Goal: Transaction & Acquisition: Purchase product/service

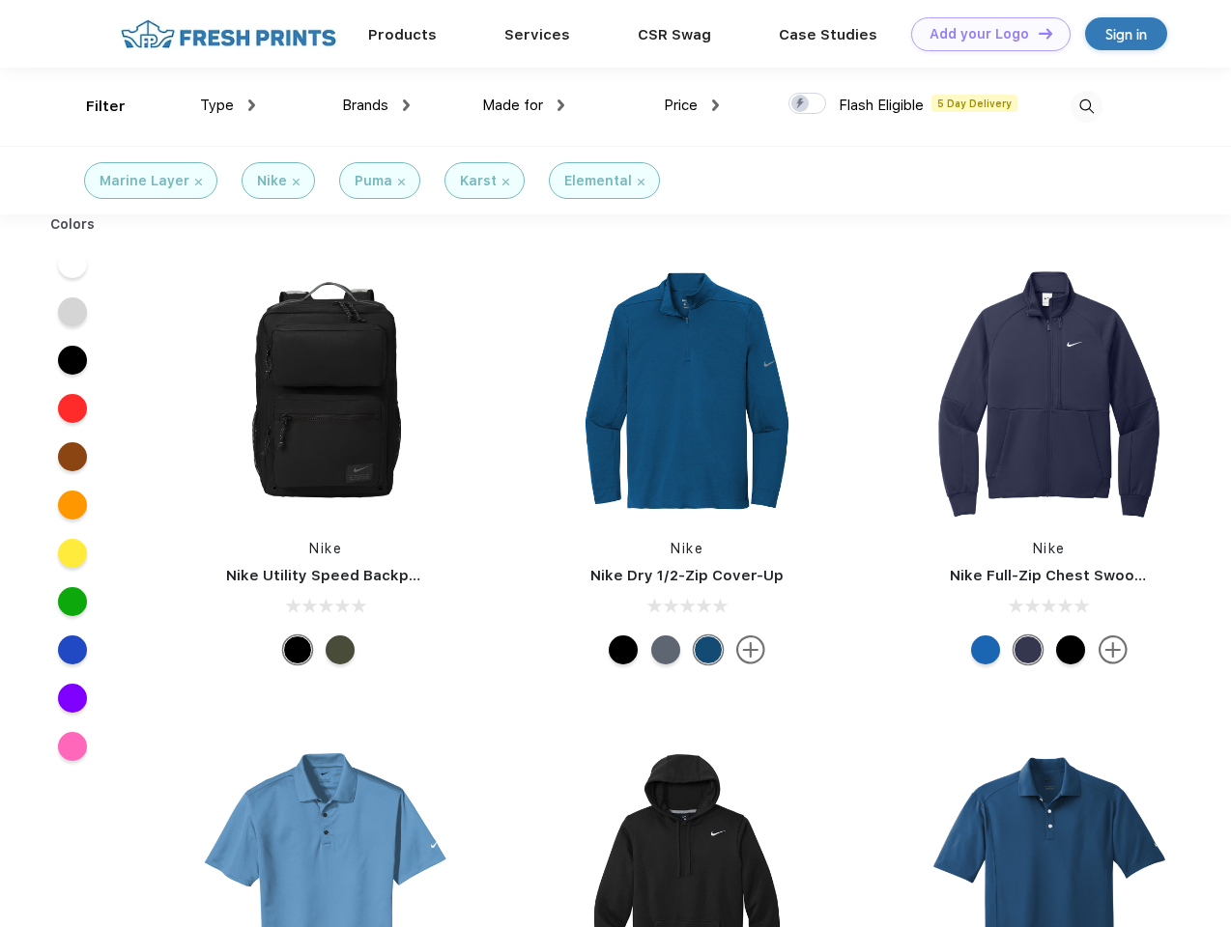
scroll to position [1, 0]
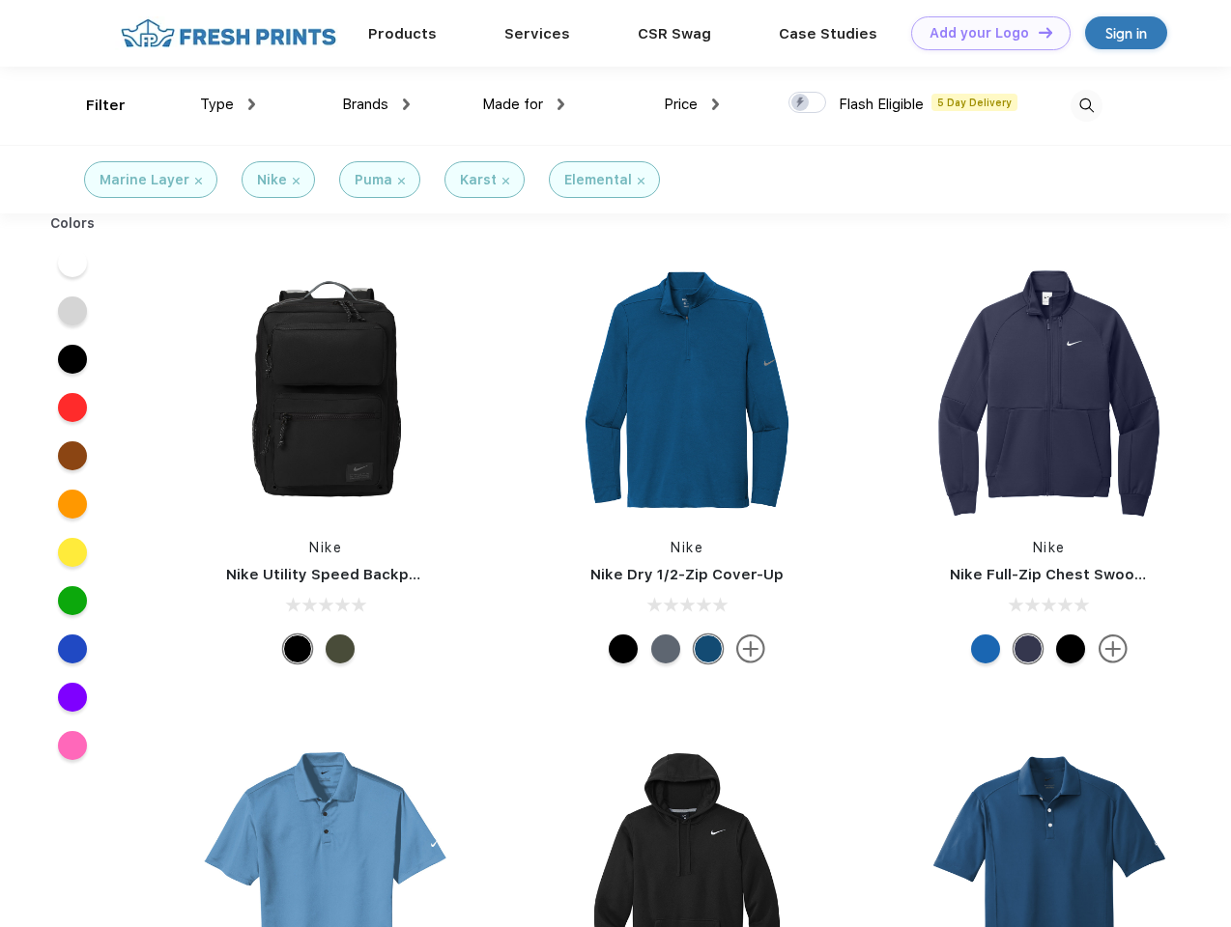
click at [984, 33] on link "Add your Logo Design Tool" at bounding box center [990, 33] width 159 height 34
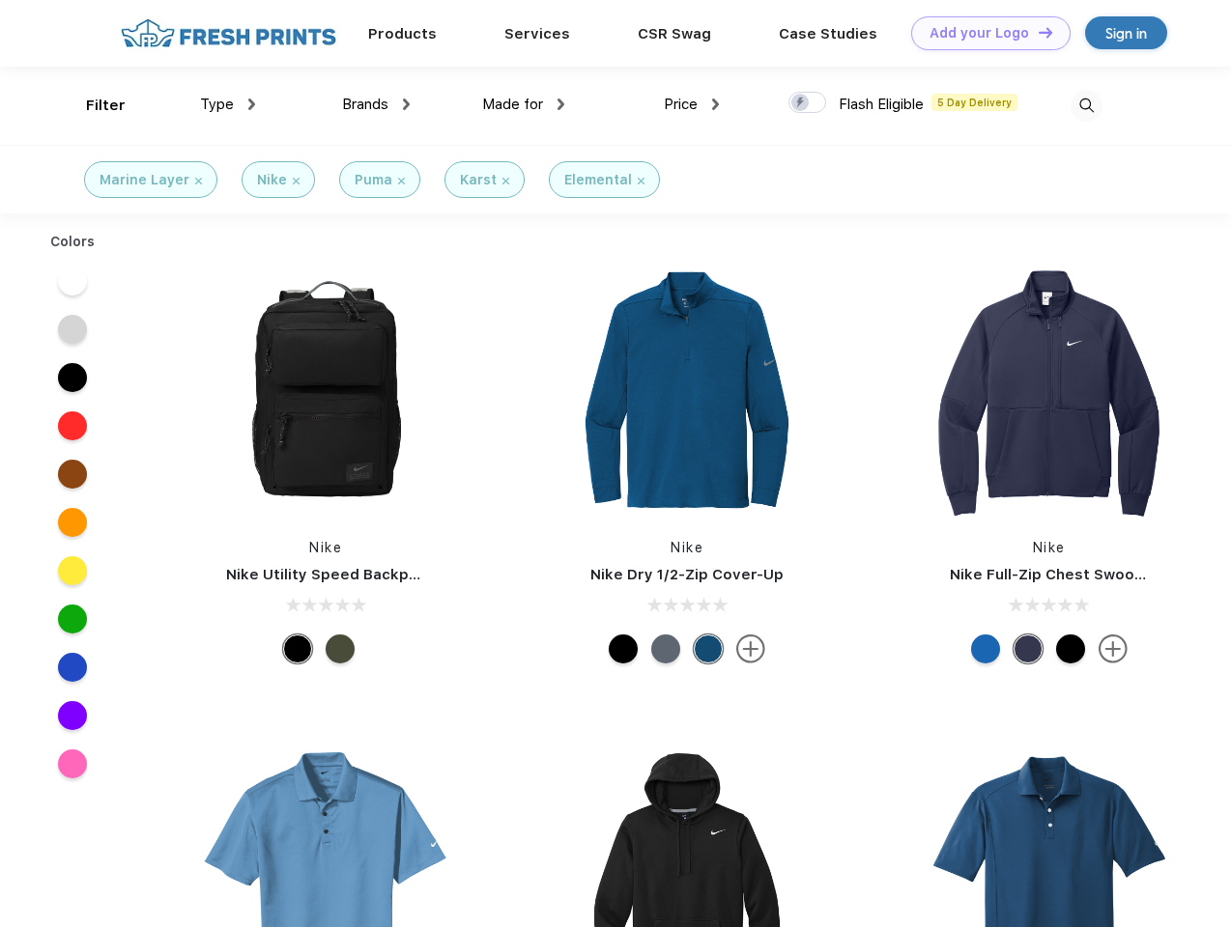
click at [0, 0] on div "Design Tool" at bounding box center [0, 0] width 0 height 0
click at [1037, 32] on link "Add your Logo Design Tool" at bounding box center [990, 33] width 159 height 34
click at [93, 105] on div "Filter" at bounding box center [106, 106] width 40 height 22
click at [228, 104] on span "Type" at bounding box center [217, 104] width 34 height 17
click at [376, 104] on span "Brands" at bounding box center [365, 104] width 46 height 17
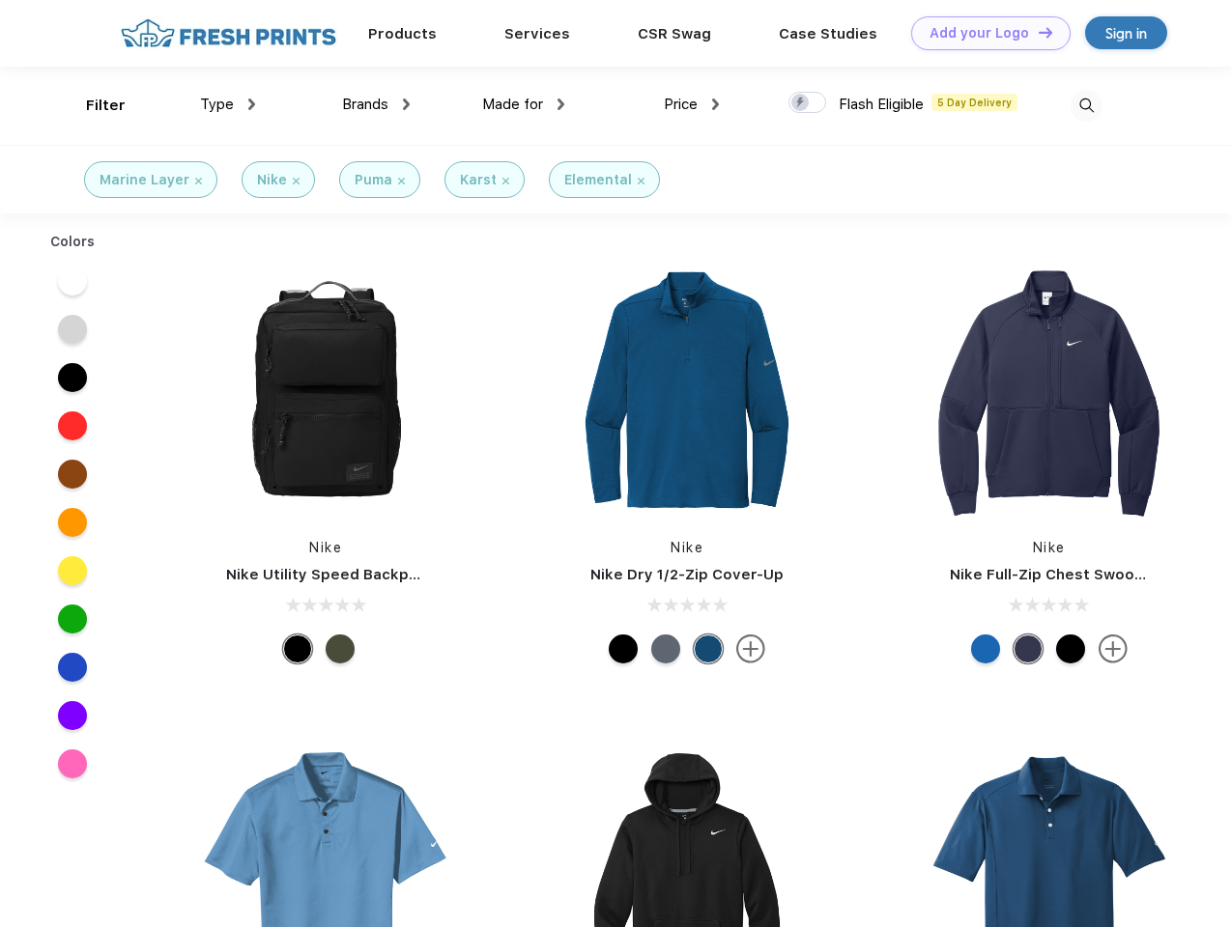
click at [524, 104] on span "Made for" at bounding box center [512, 104] width 61 height 17
click at [692, 104] on span "Price" at bounding box center [681, 104] width 34 height 17
click at [808, 103] on div at bounding box center [807, 102] width 38 height 21
click at [801, 103] on input "checkbox" at bounding box center [794, 97] width 13 height 13
click at [1086, 105] on img at bounding box center [1086, 106] width 32 height 32
